Goal: Task Accomplishment & Management: Use online tool/utility

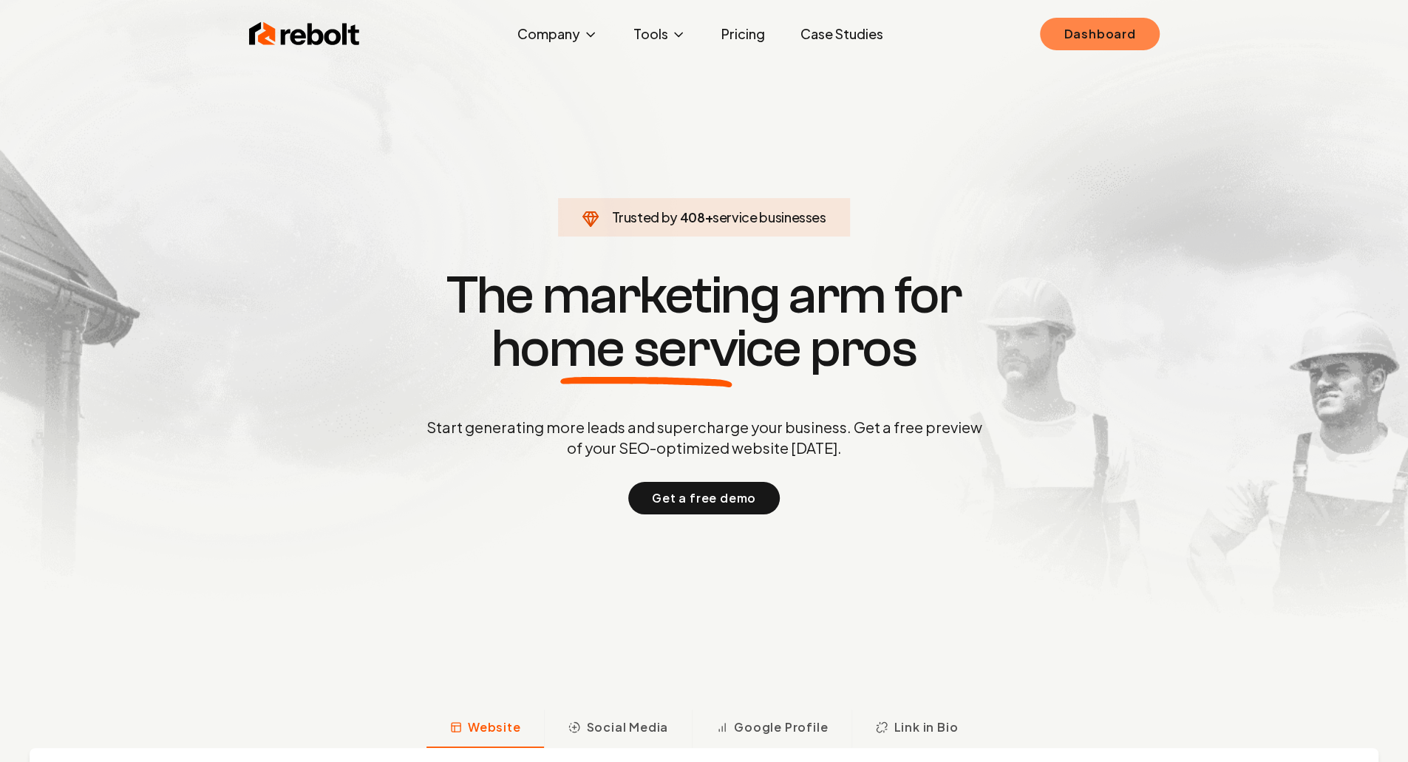
click at [1109, 33] on link "Dashboard" at bounding box center [1099, 34] width 119 height 33
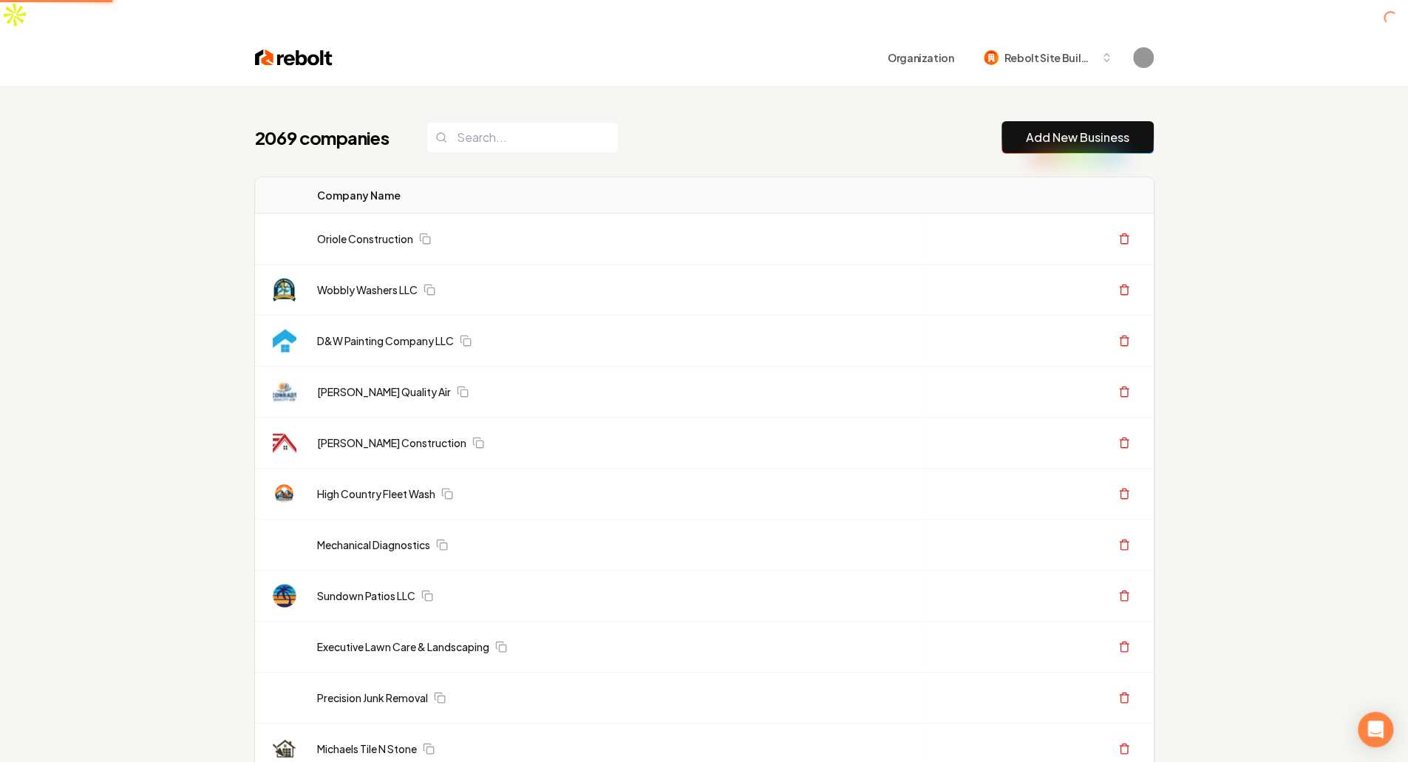
click at [726, 121] on div "2069 companies Add New Business" at bounding box center [704, 137] width 899 height 33
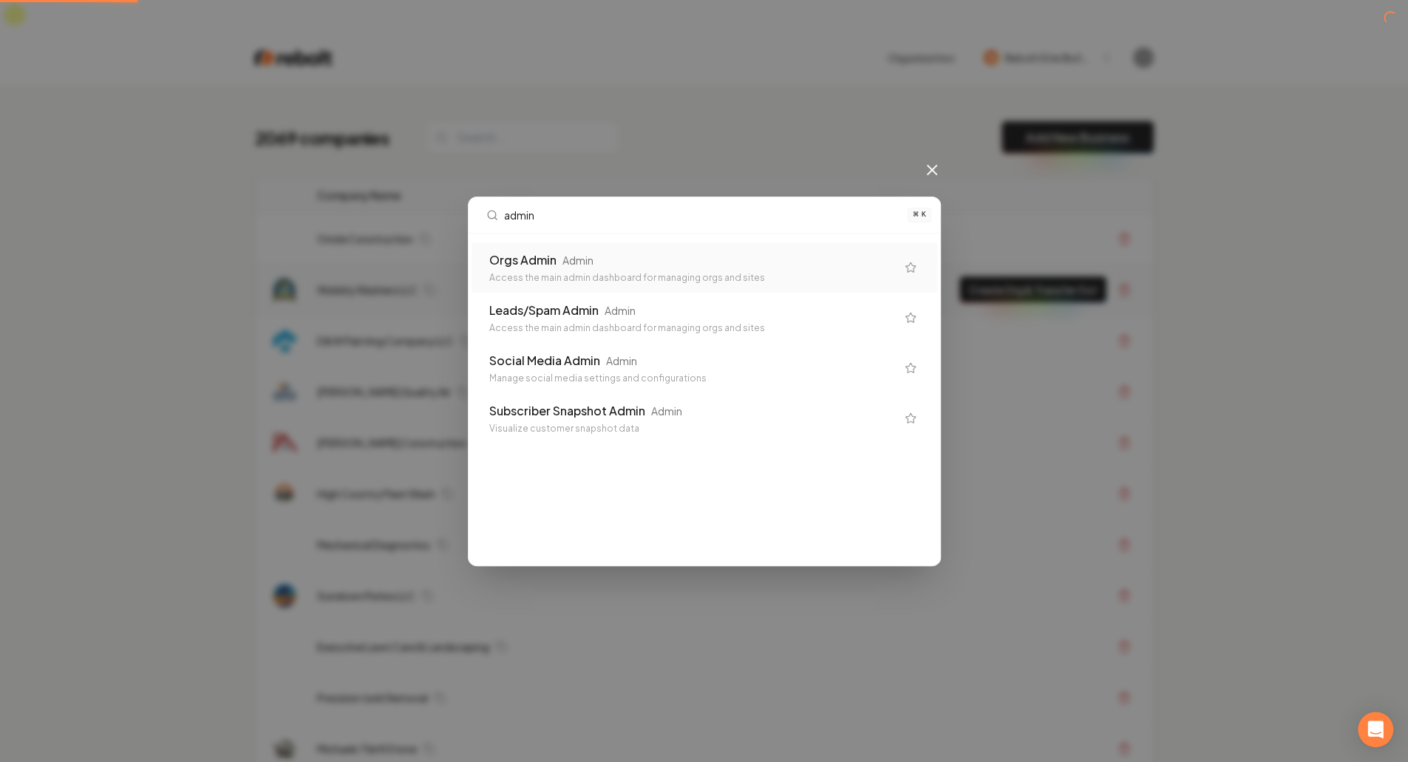
click at [670, 269] on div "Orgs Admin Admin Access the main admin dashboard for managing orgs and sites" at bounding box center [692, 267] width 407 height 33
click at [693, 268] on td "Wobbly Washers LLC" at bounding box center [615, 290] width 621 height 51
click at [548, 282] on div "Wobbly Washers LLC" at bounding box center [617, 289] width 600 height 15
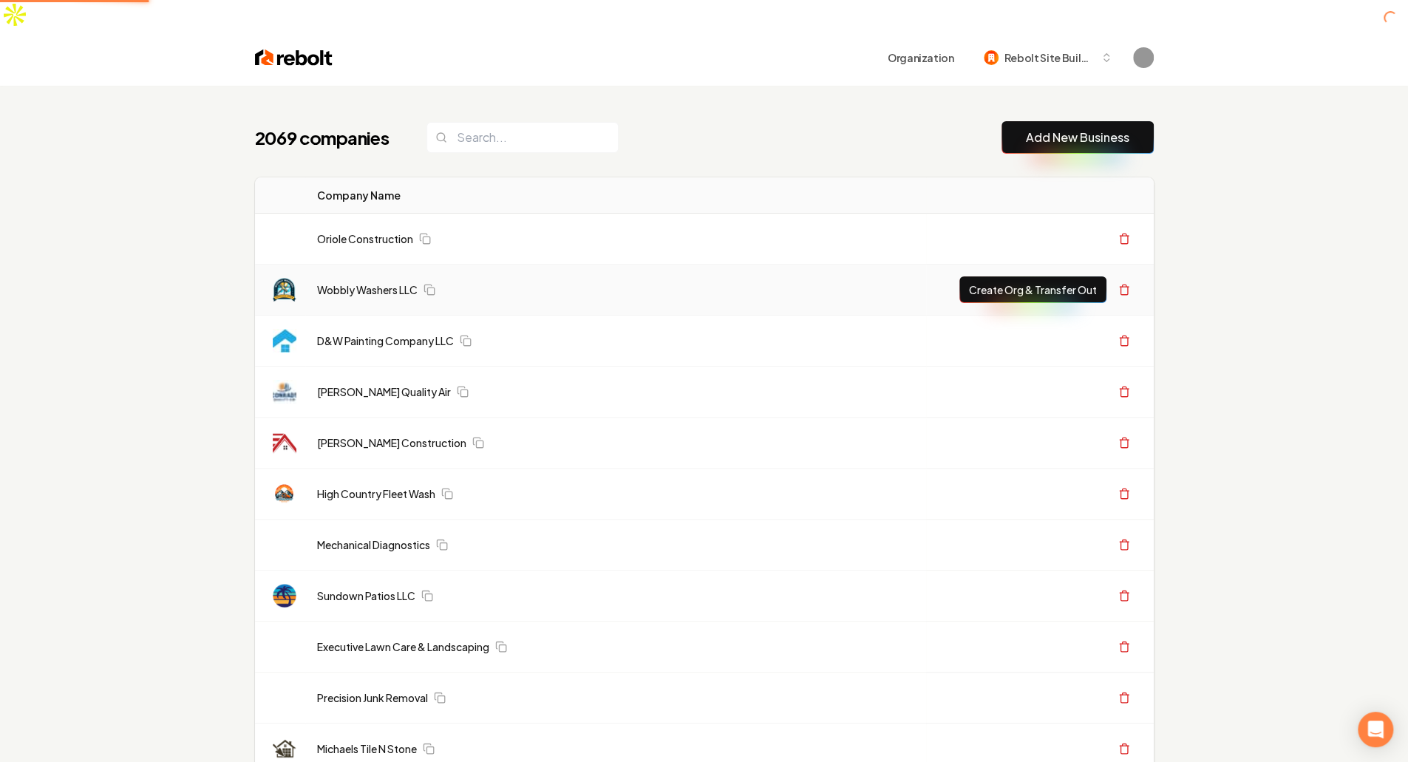
click at [548, 282] on div "Wobbly Washers LLC" at bounding box center [617, 289] width 600 height 15
click at [594, 282] on div "Wobbly Washers LLC" at bounding box center [617, 289] width 600 height 15
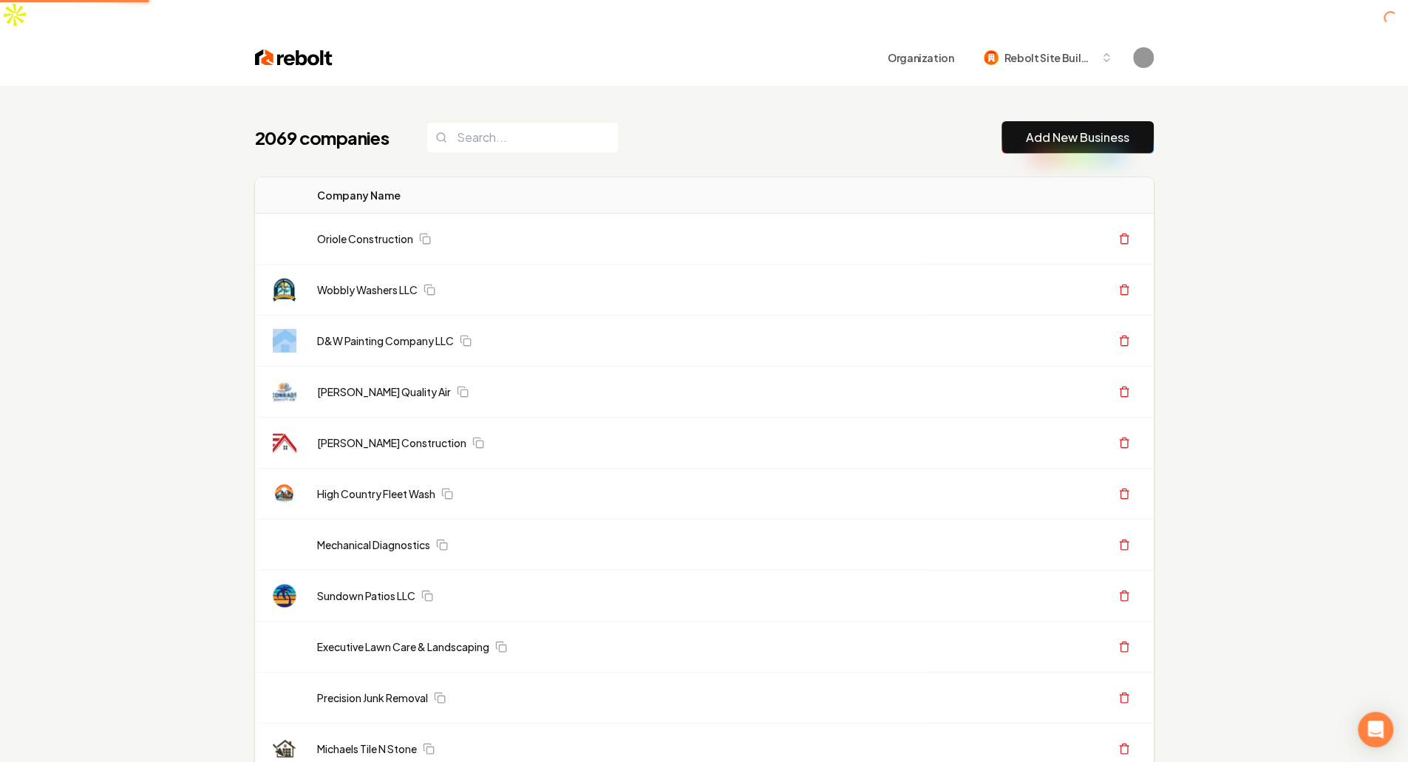
click at [822, 121] on div "2069 companies Add New Business" at bounding box center [704, 137] width 899 height 33
click at [816, 121] on div "2069 companies Add New Business" at bounding box center [704, 137] width 899 height 33
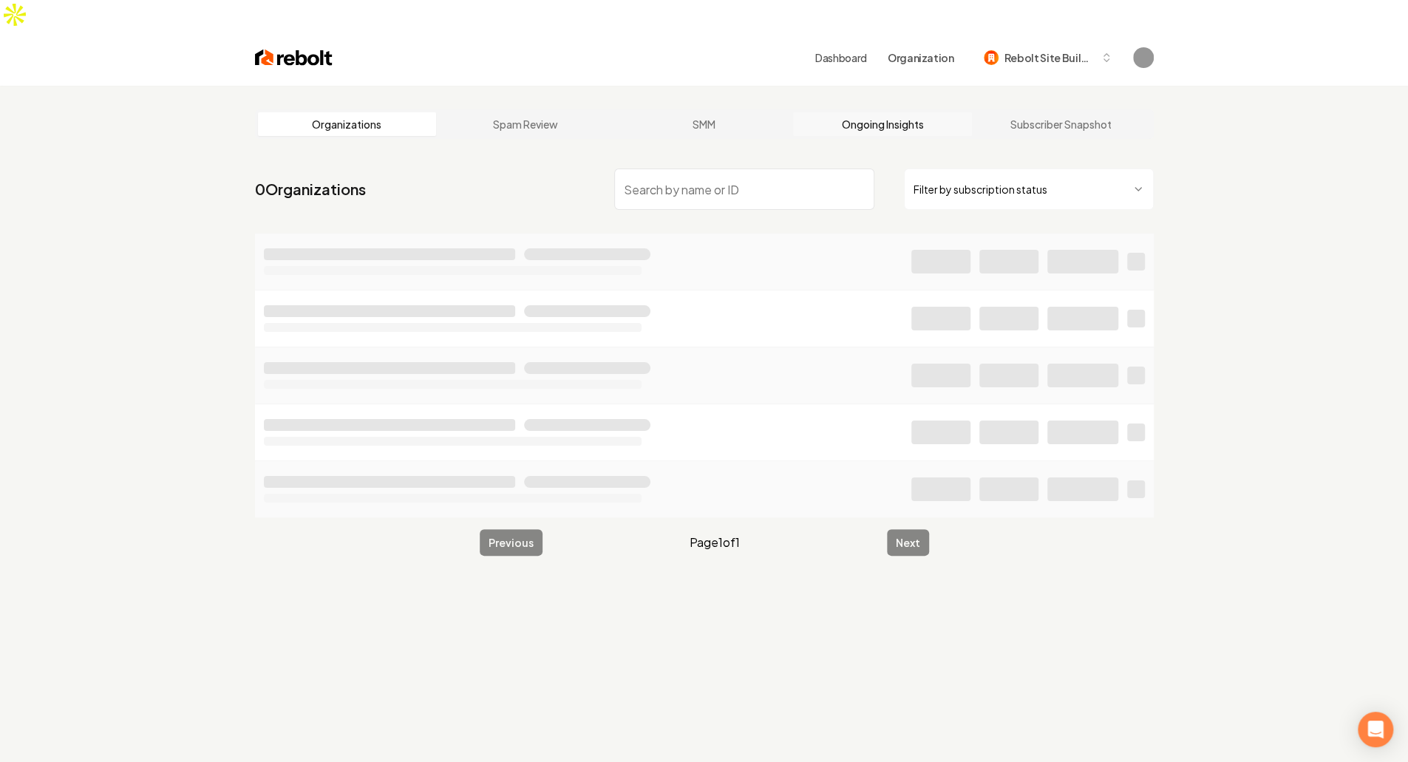
click at [929, 112] on link "Ongoing Insights" at bounding box center [882, 124] width 179 height 24
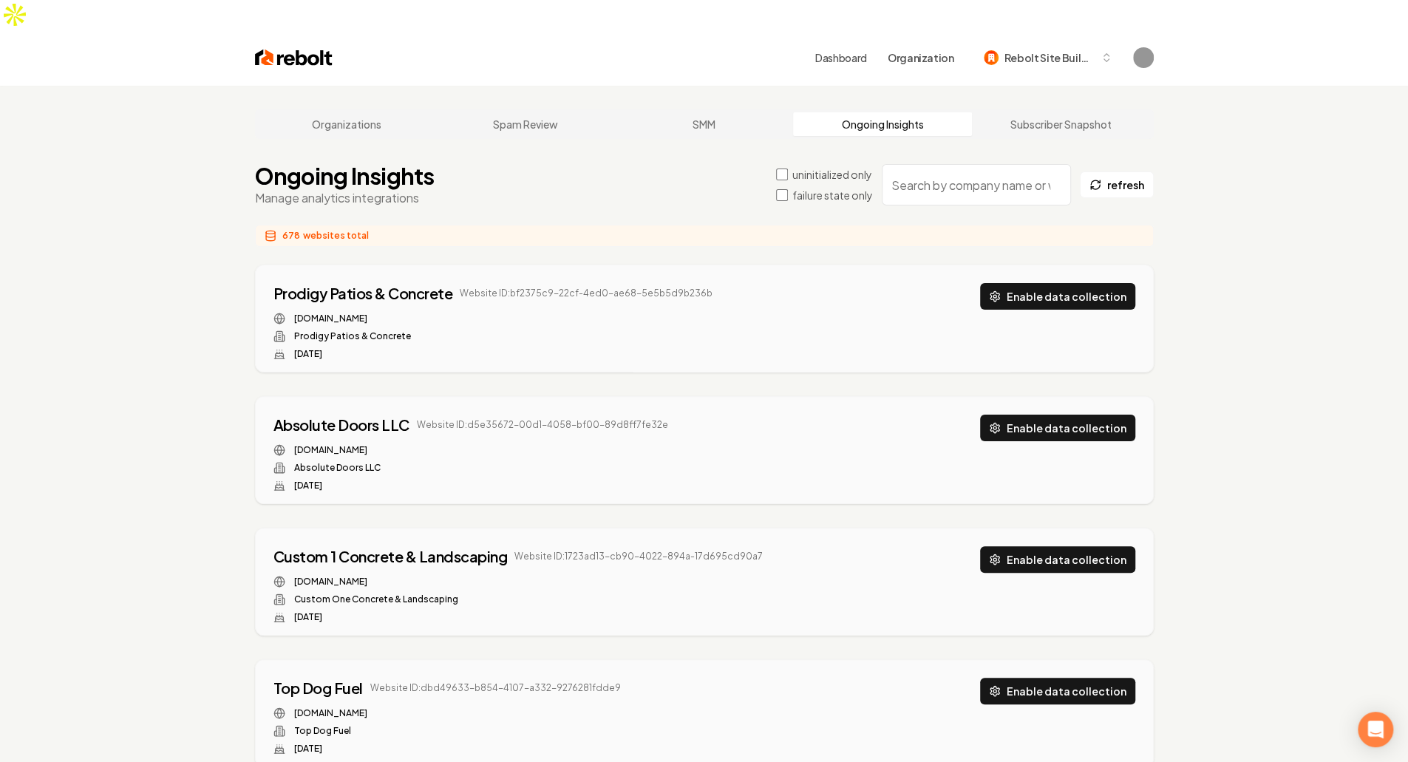
click at [995, 164] on input "search" at bounding box center [976, 184] width 189 height 41
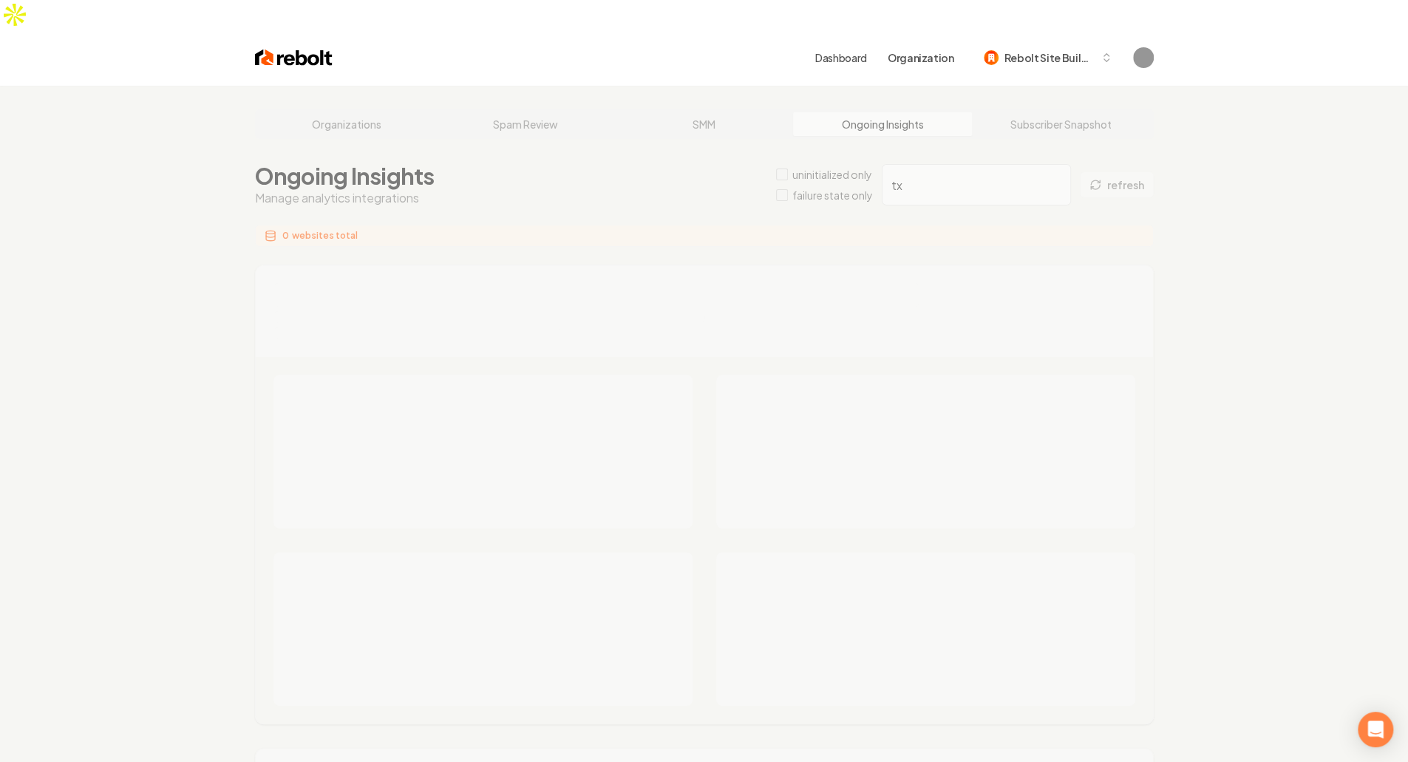
type input "tx"
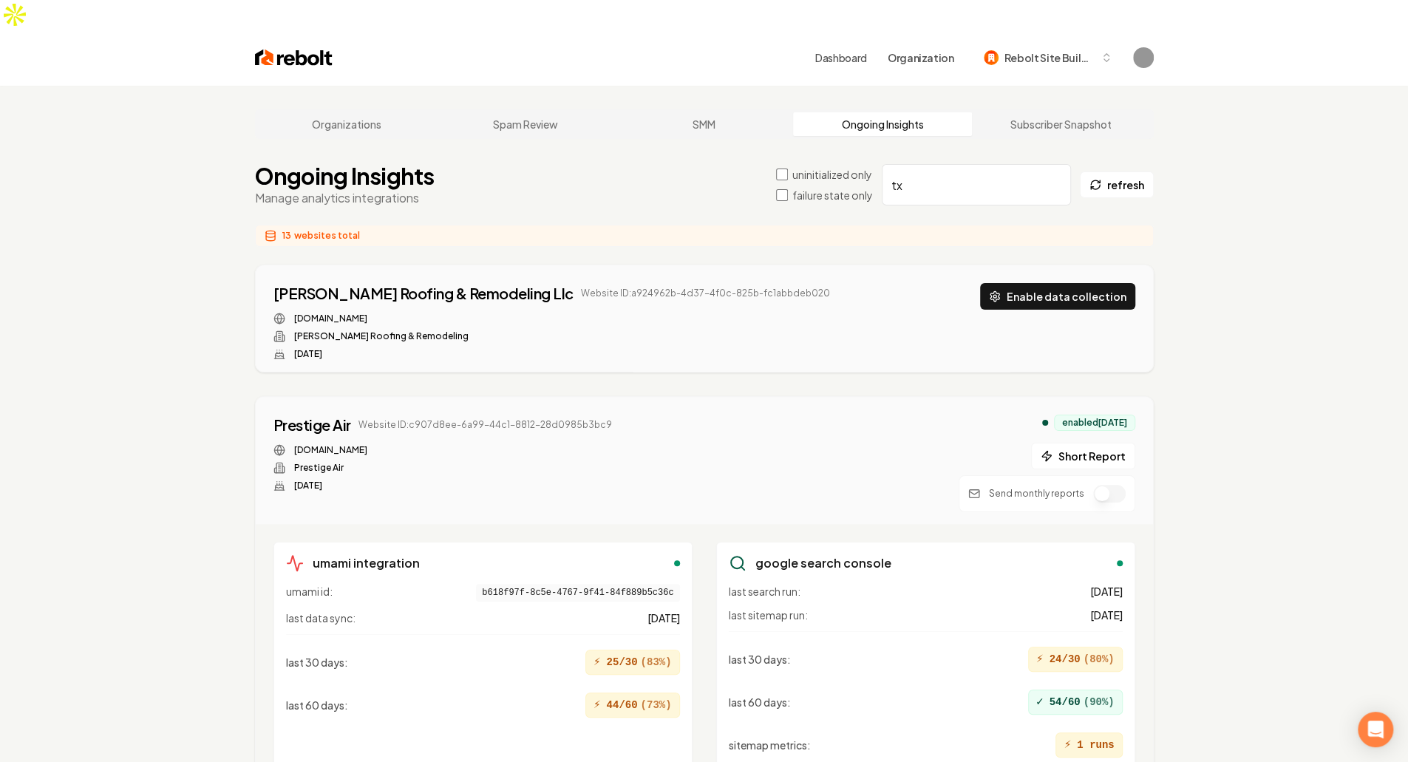
click at [992, 164] on input "tx" at bounding box center [976, 184] width 189 height 41
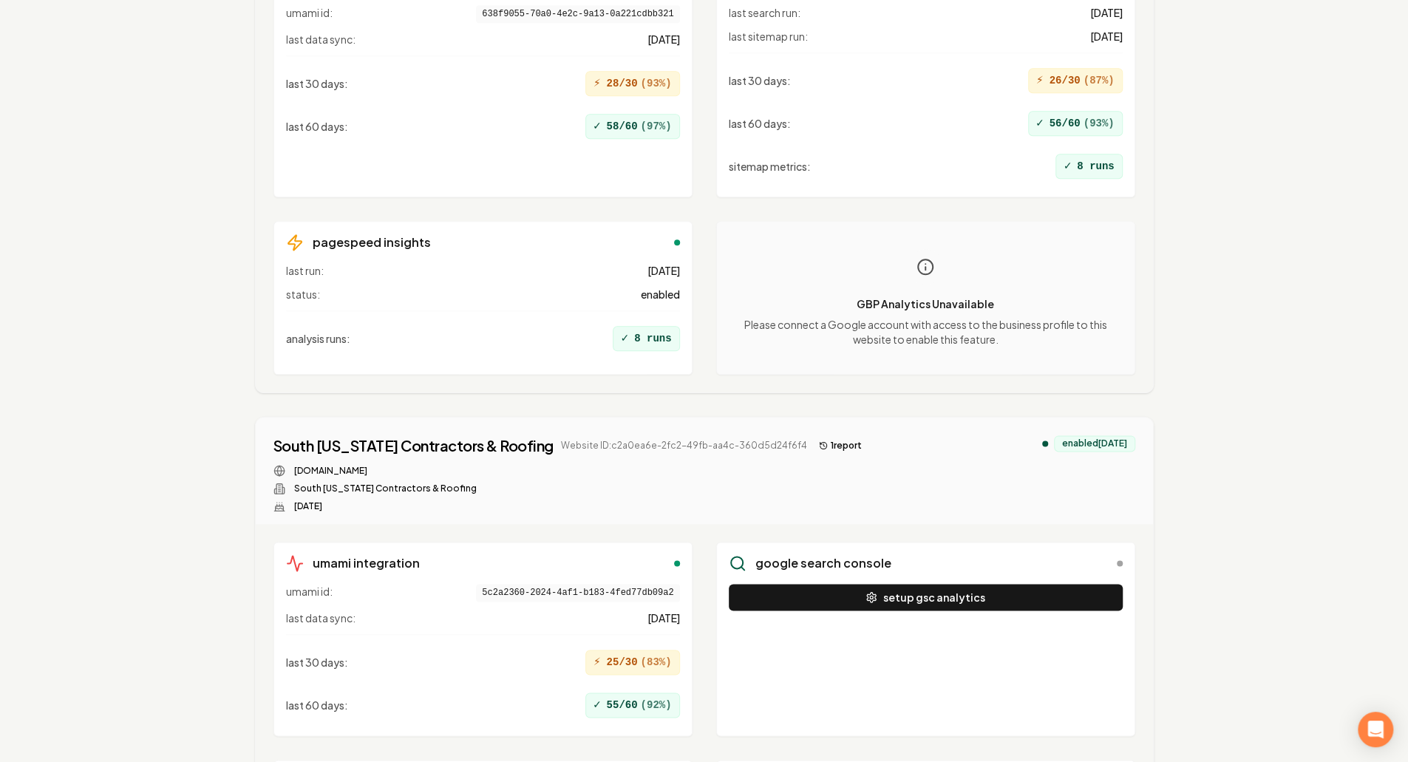
scroll to position [1404, 0]
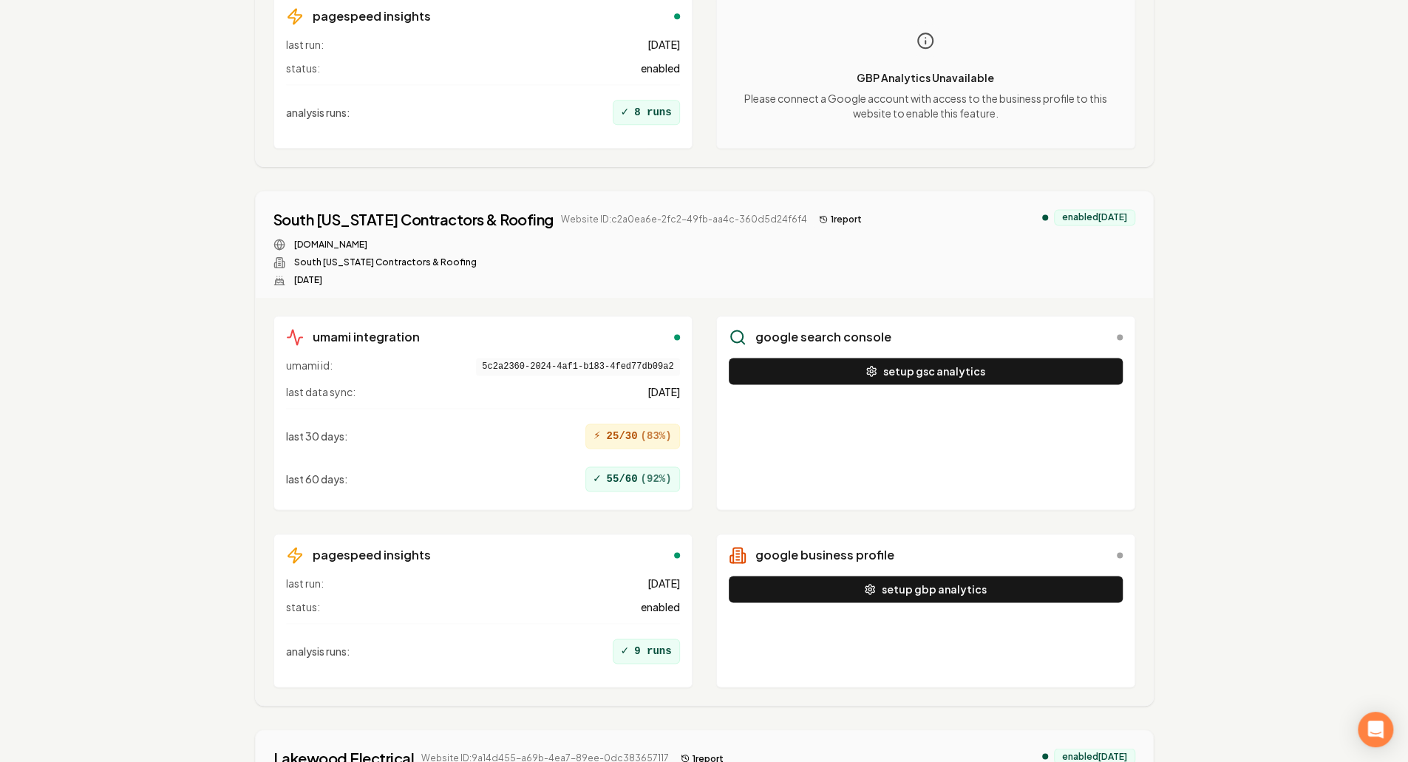
click at [813, 211] on button "1 report" at bounding box center [840, 220] width 55 height 18
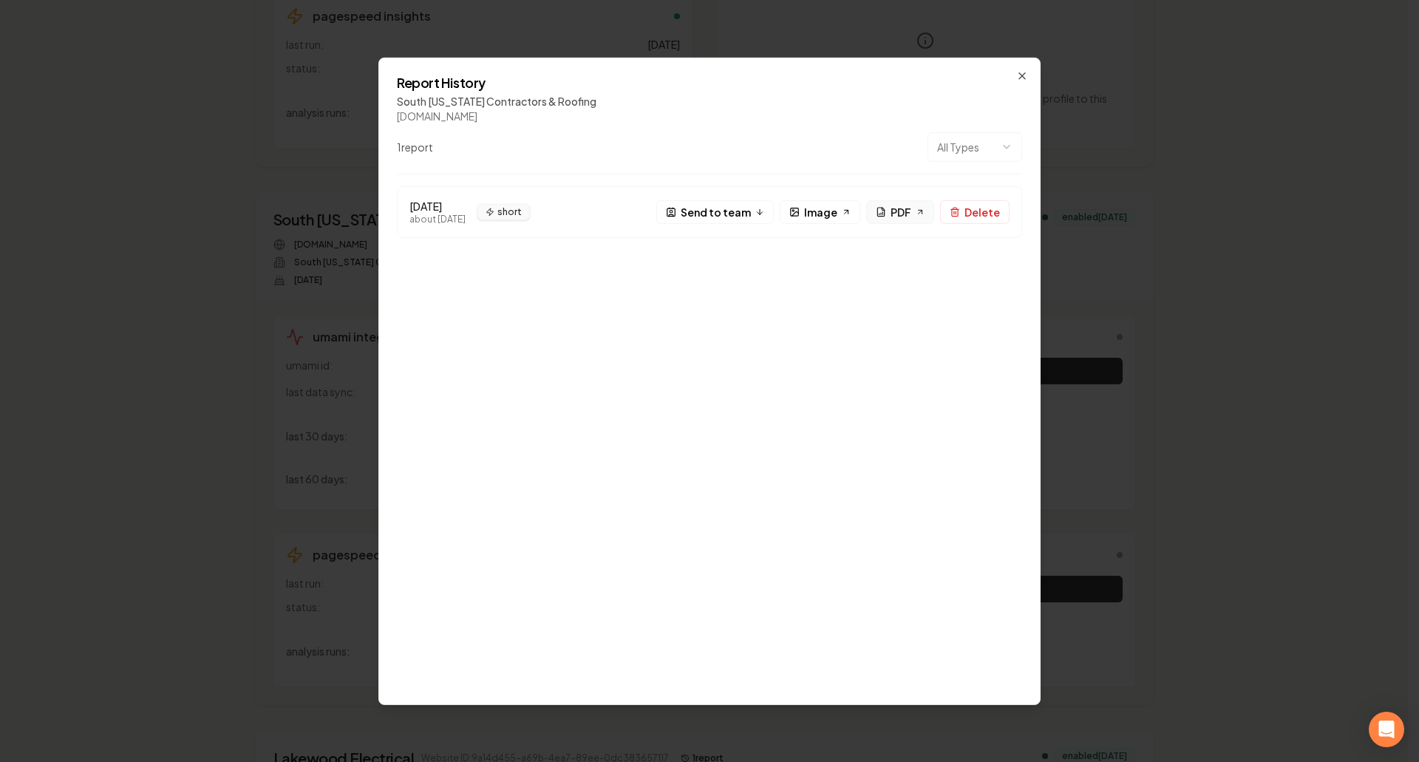
click at [894, 211] on span "PDF" at bounding box center [901, 212] width 21 height 16
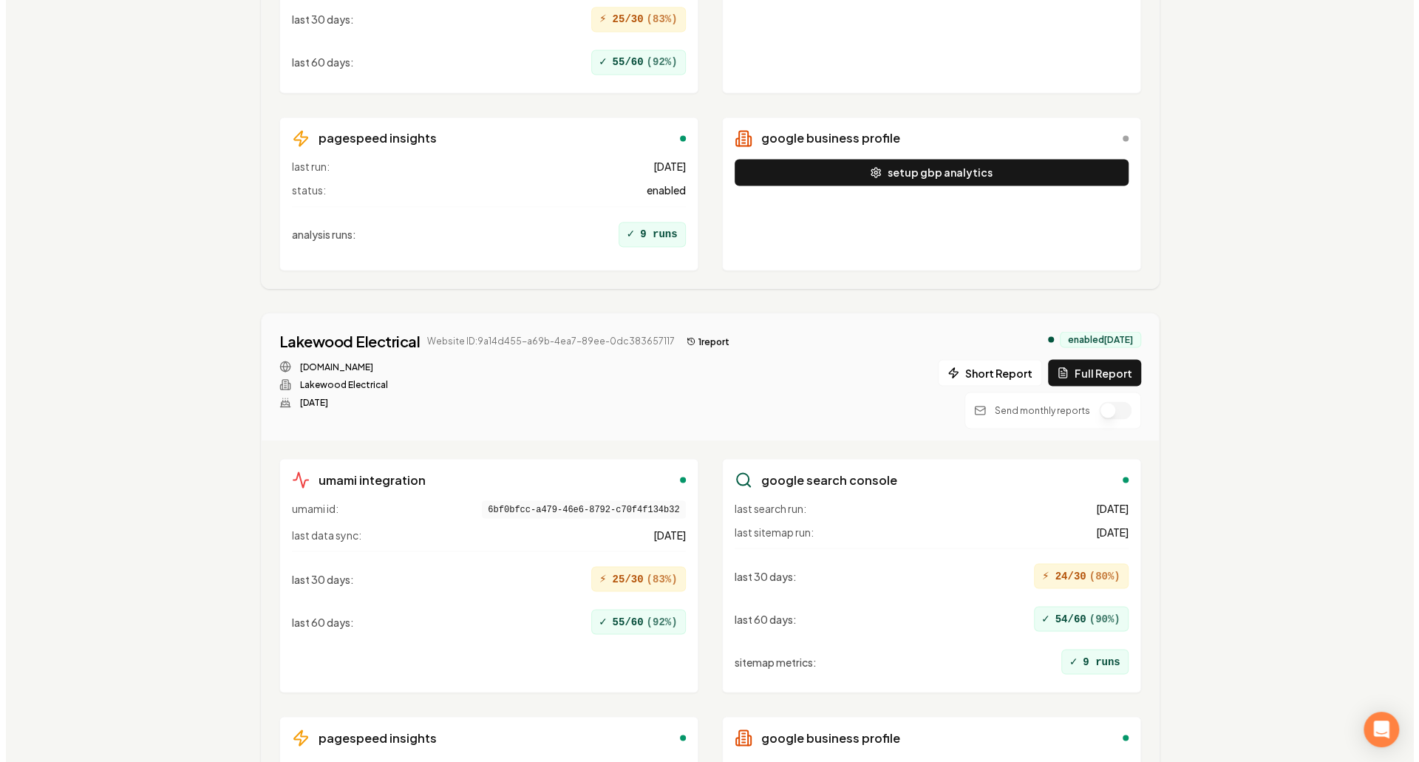
scroll to position [1922, 0]
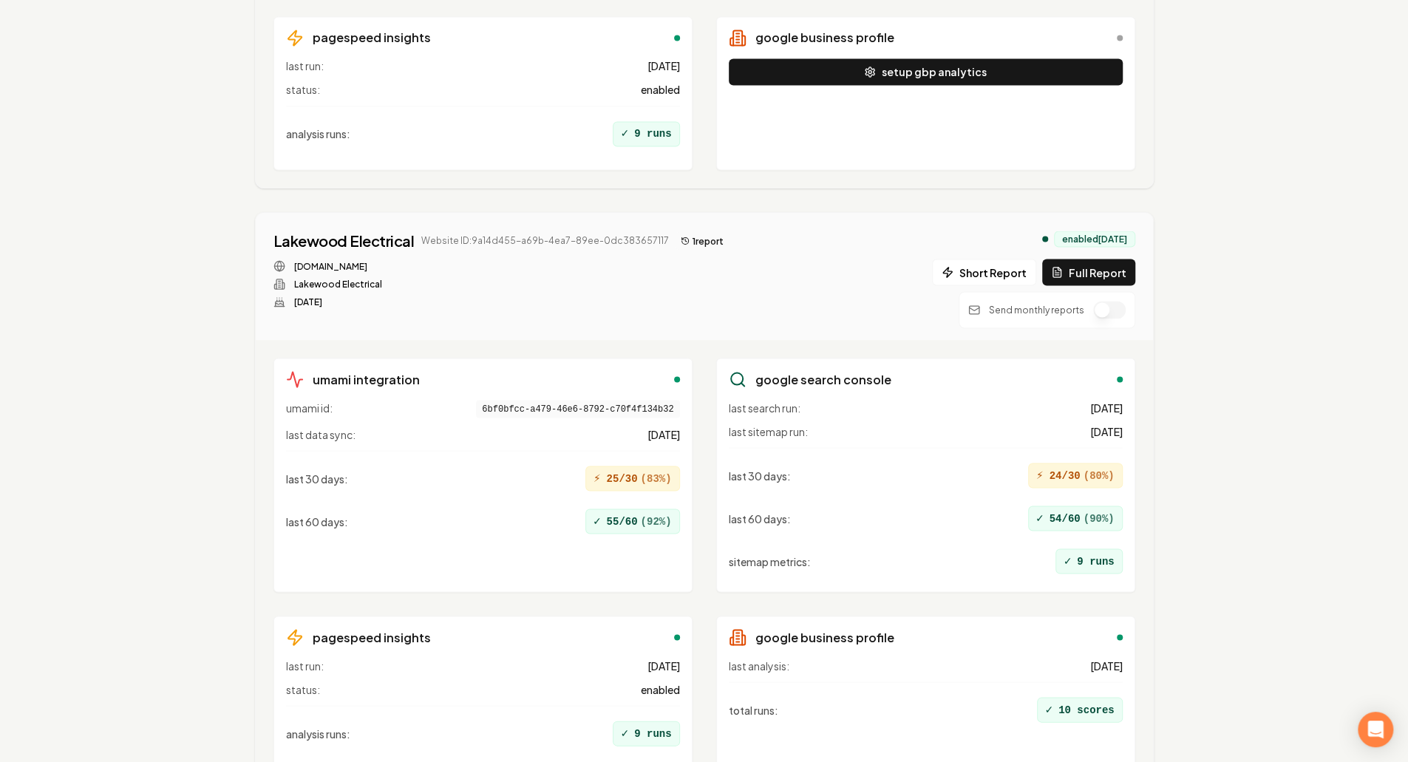
click at [695, 232] on button "1 report" at bounding box center [702, 241] width 55 height 18
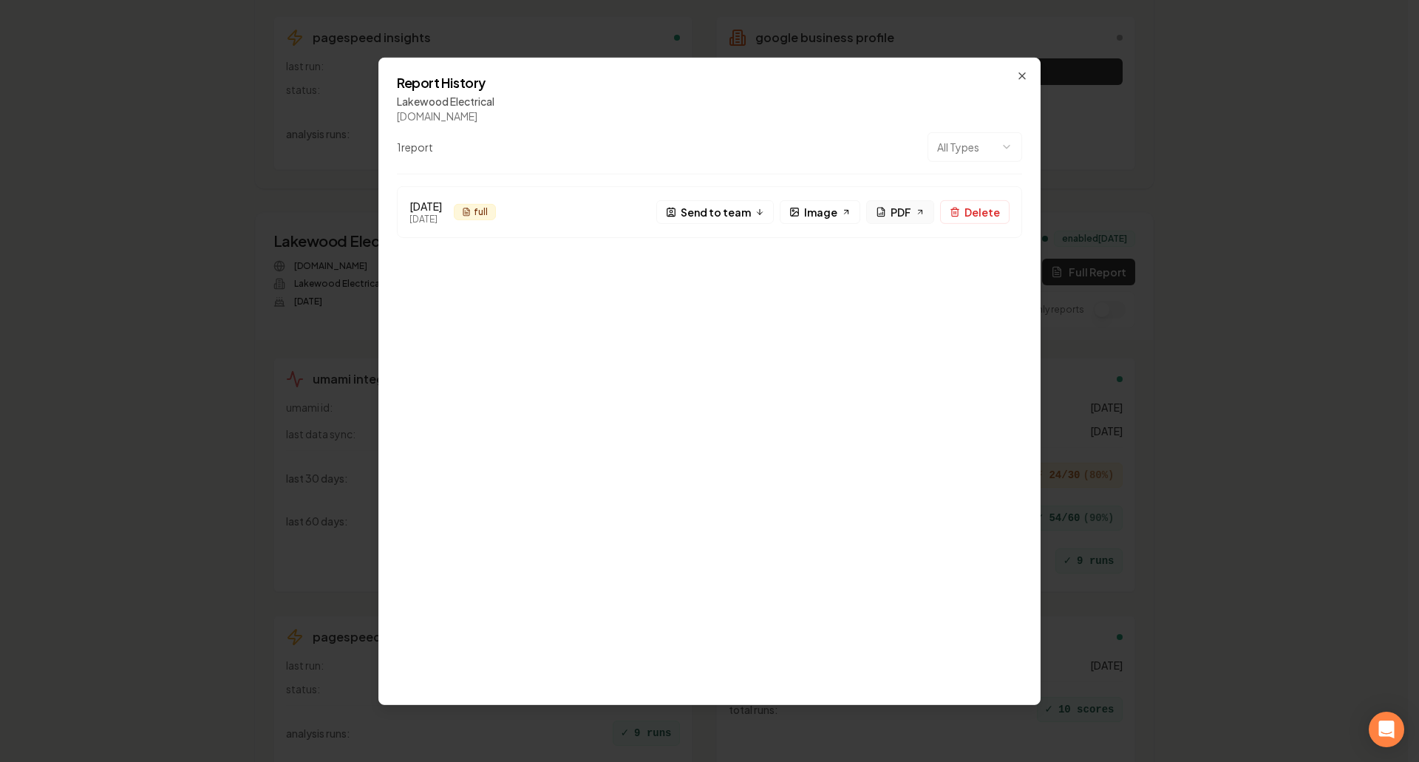
click at [911, 209] on span "PDF" at bounding box center [901, 212] width 21 height 16
